Goal: Check status: Check status

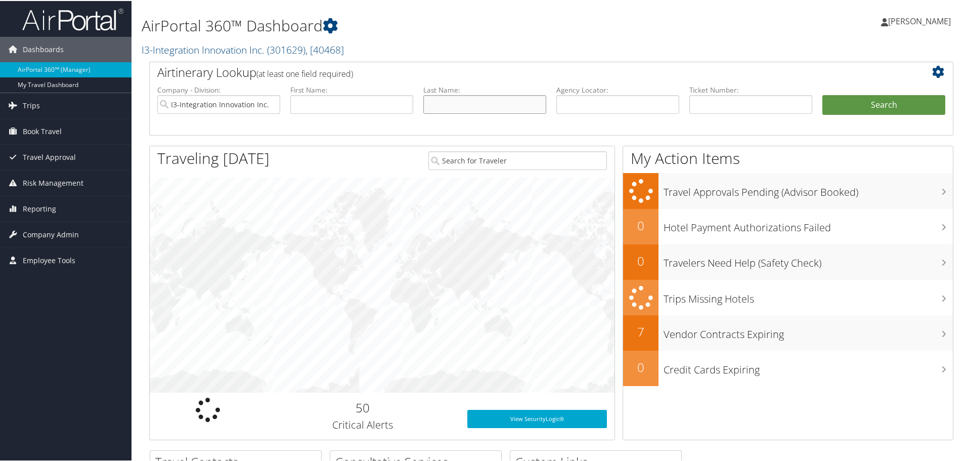
click at [475, 99] on input "text" at bounding box center [484, 103] width 123 height 19
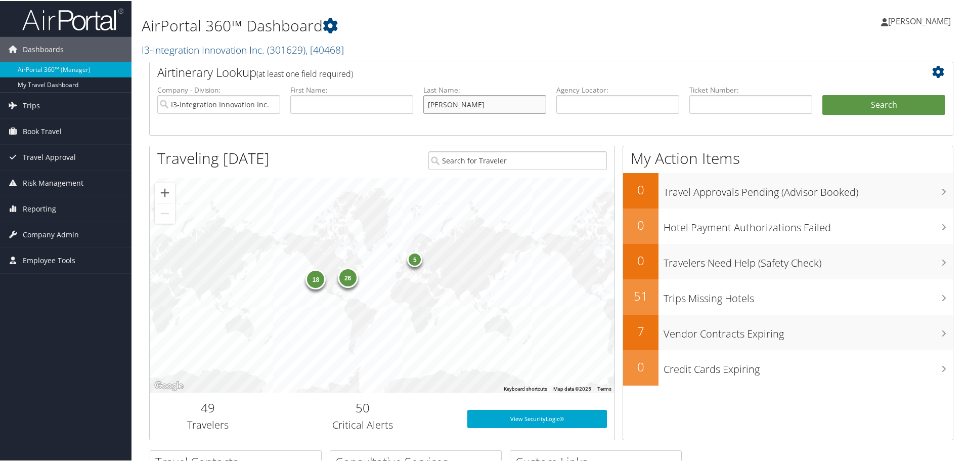
type input "jacobs"
click at [822, 94] on button "Search" at bounding box center [883, 104] width 123 height 20
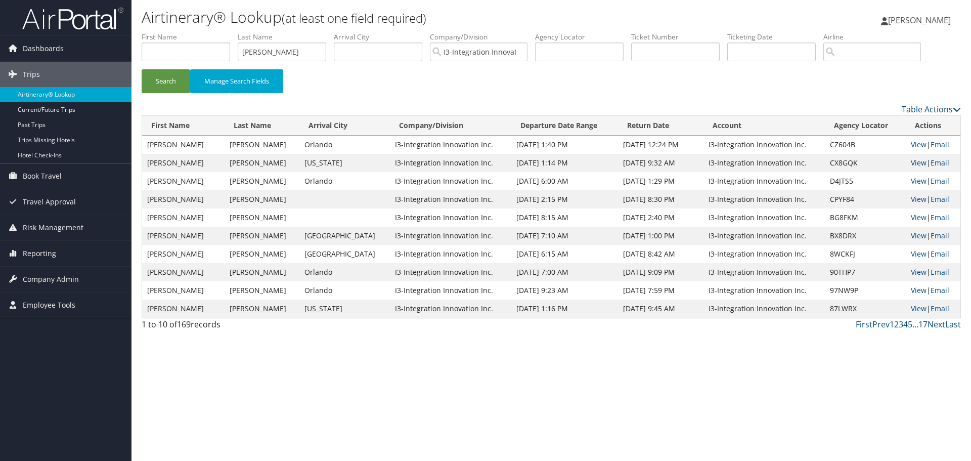
click at [911, 163] on link "View" at bounding box center [919, 163] width 16 height 10
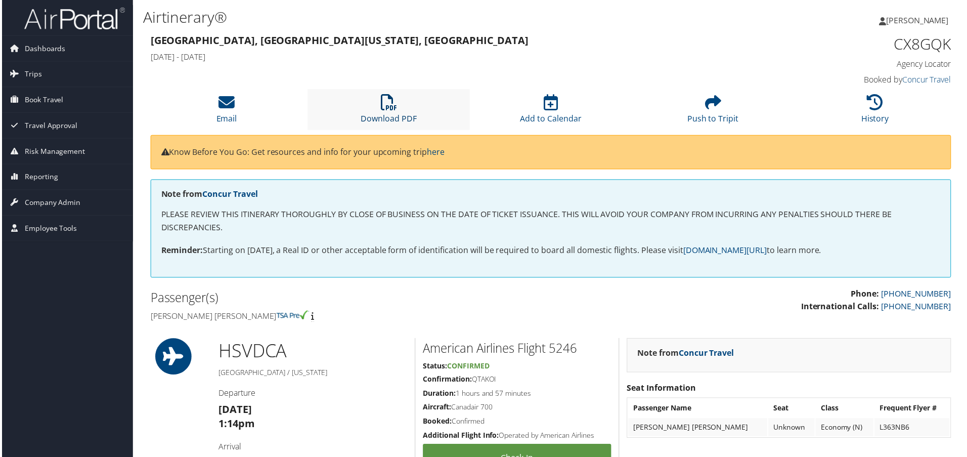
click at [380, 101] on icon at bounding box center [388, 103] width 16 height 16
